Goal: Go to known website

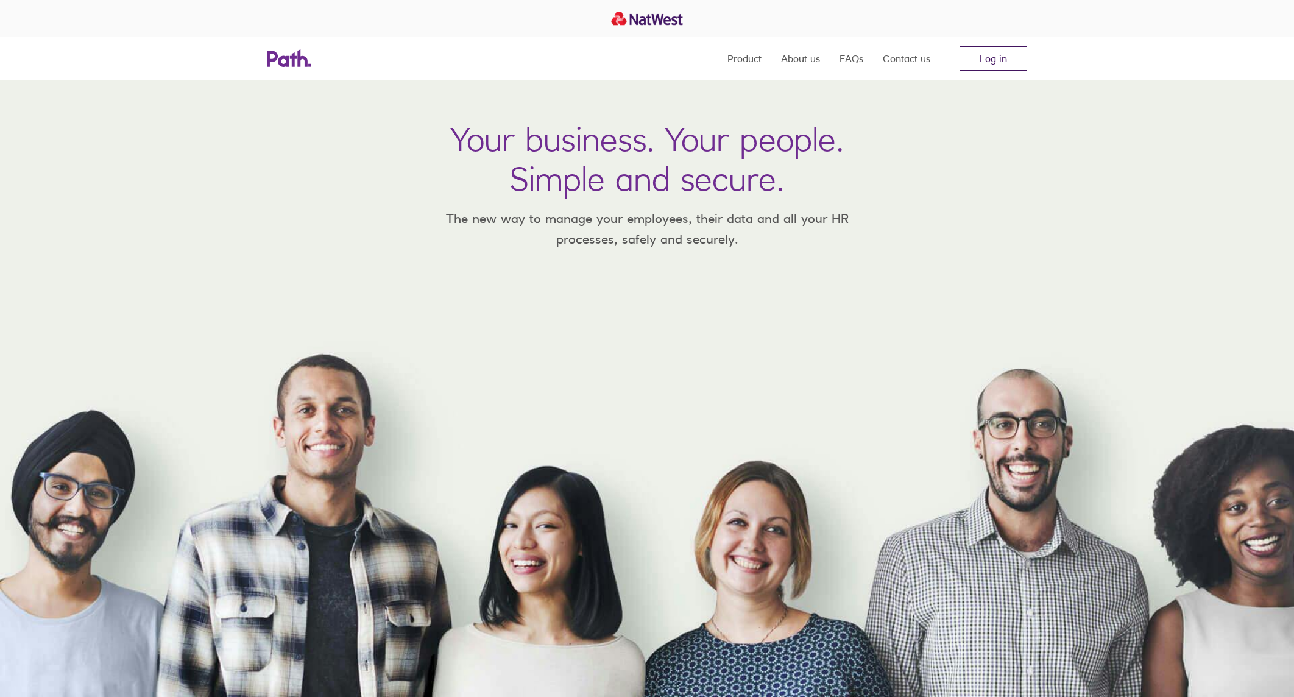
click at [992, 57] on link "Log in" at bounding box center [993, 58] width 68 height 24
